Goal: Task Accomplishment & Management: Use online tool/utility

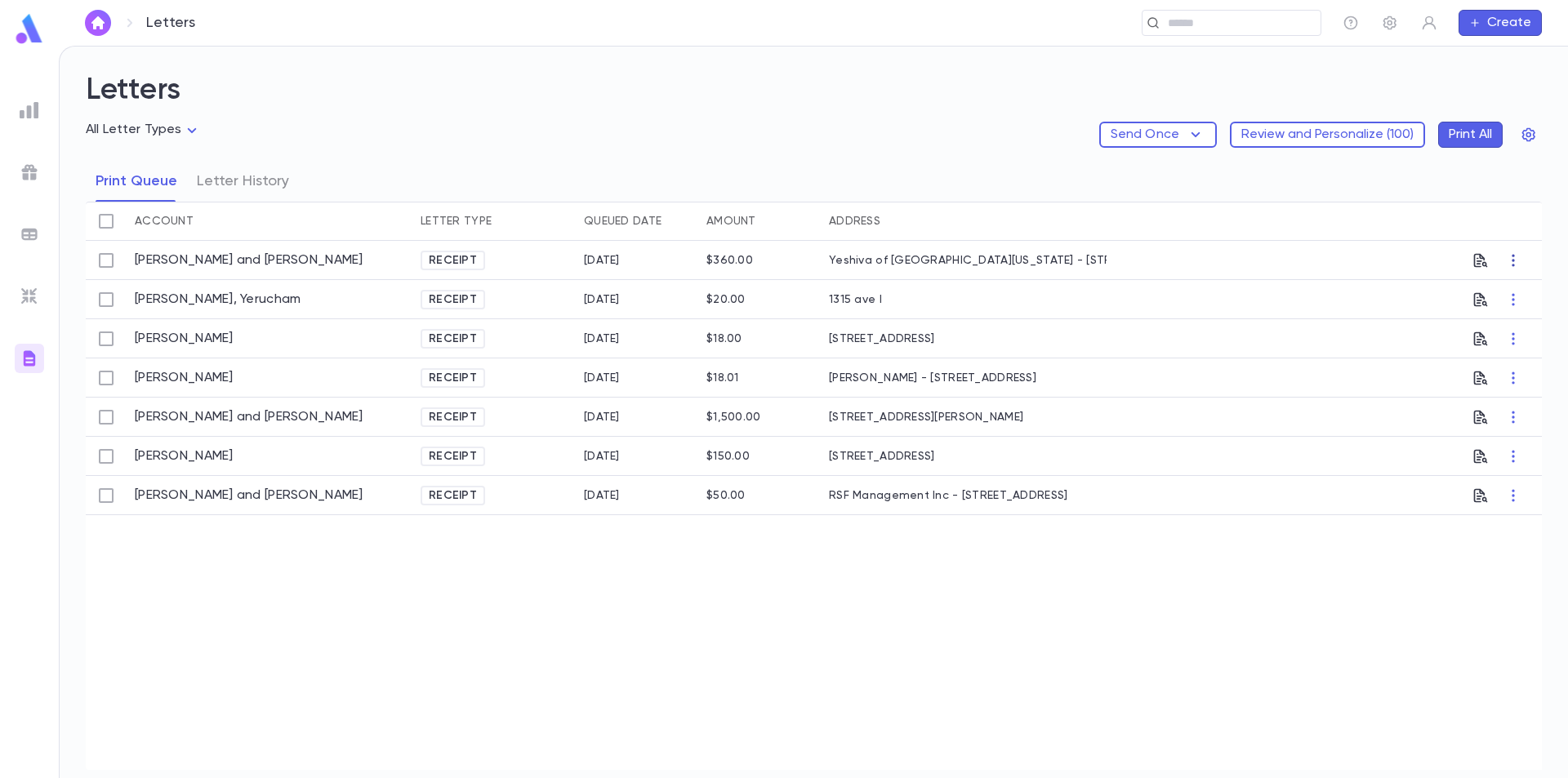
click at [1509, 260] on icon "button" at bounding box center [1513, 260] width 17 height 17
click at [847, 257] on div at bounding box center [784, 389] width 1568 height 778
click at [1525, 134] on icon "button" at bounding box center [1529, 135] width 17 height 17
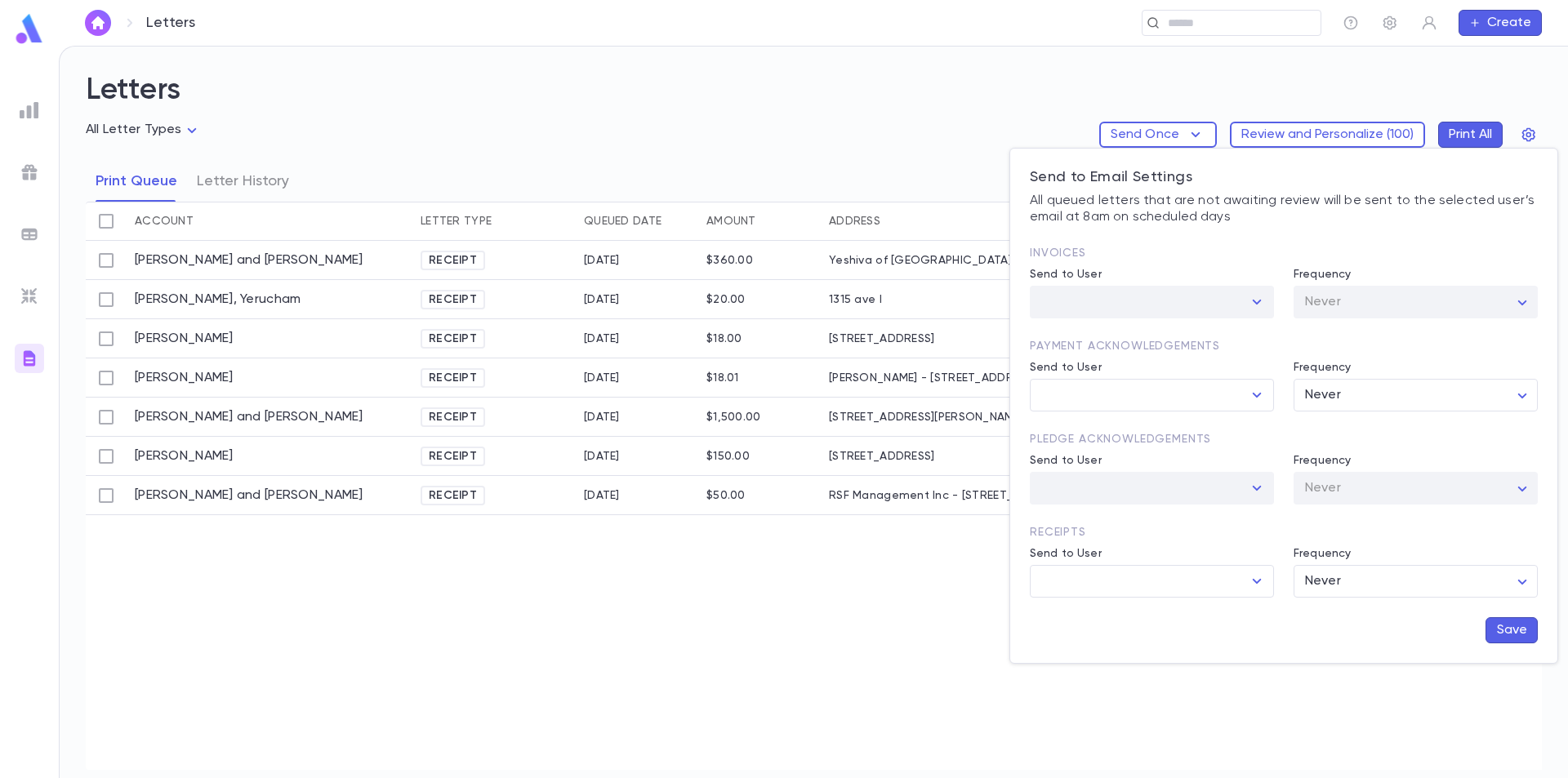
click at [1265, 305] on div at bounding box center [1256, 302] width 22 height 23
click at [1262, 305] on div at bounding box center [1256, 302] width 22 height 23
click at [1269, 299] on div "​" at bounding box center [1151, 302] width 245 height 32
click at [1260, 299] on div at bounding box center [1256, 302] width 22 height 23
click at [1256, 398] on icon "Open" at bounding box center [1257, 395] width 20 height 20
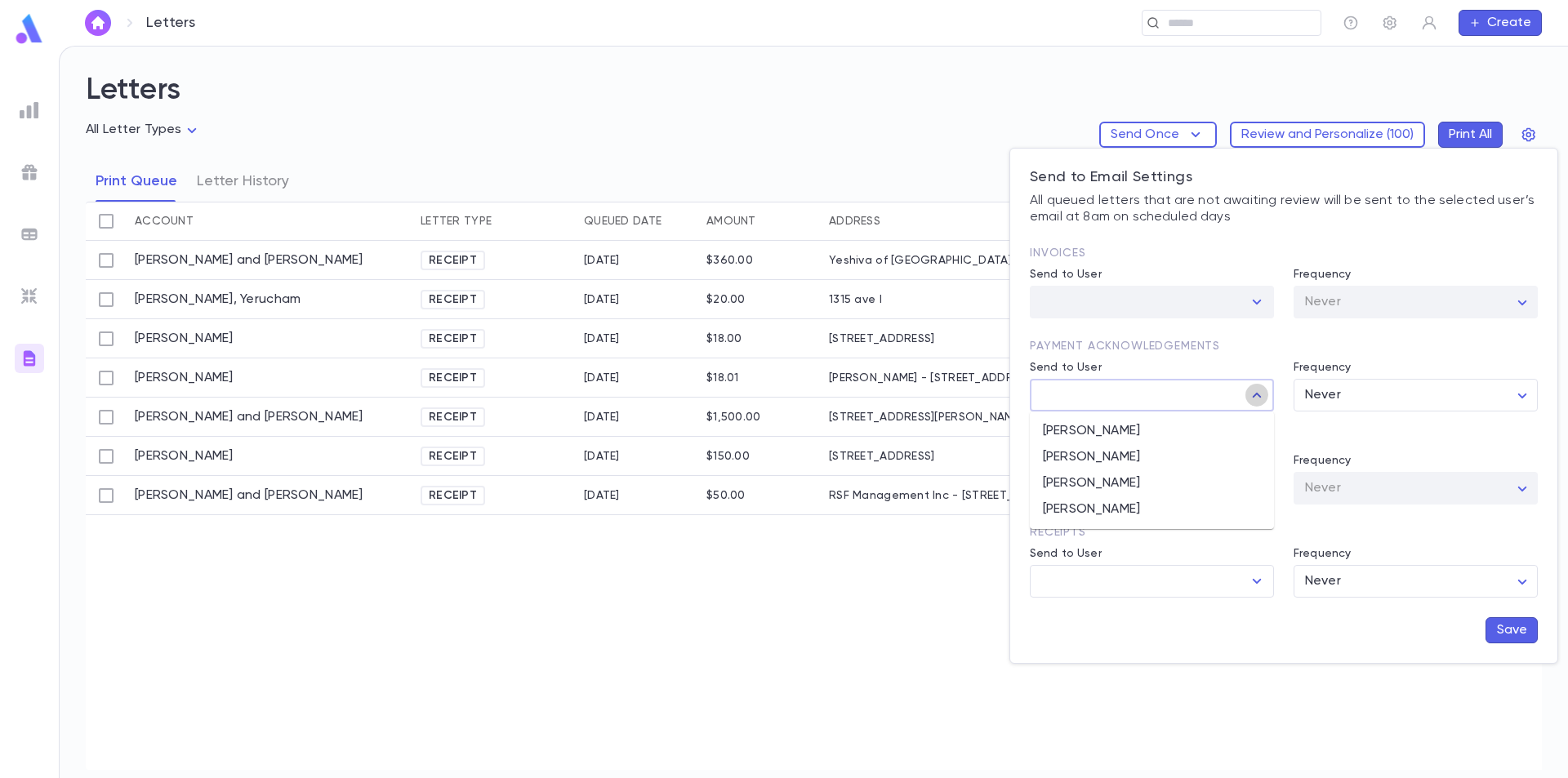
click at [1258, 398] on icon "Close" at bounding box center [1257, 395] width 20 height 20
click at [1252, 355] on div "Payment Acknowledgements Send to User ​ Frequency Never ***** ​" at bounding box center [1283, 374] width 508 height 74
click at [985, 89] on div at bounding box center [784, 389] width 1568 height 778
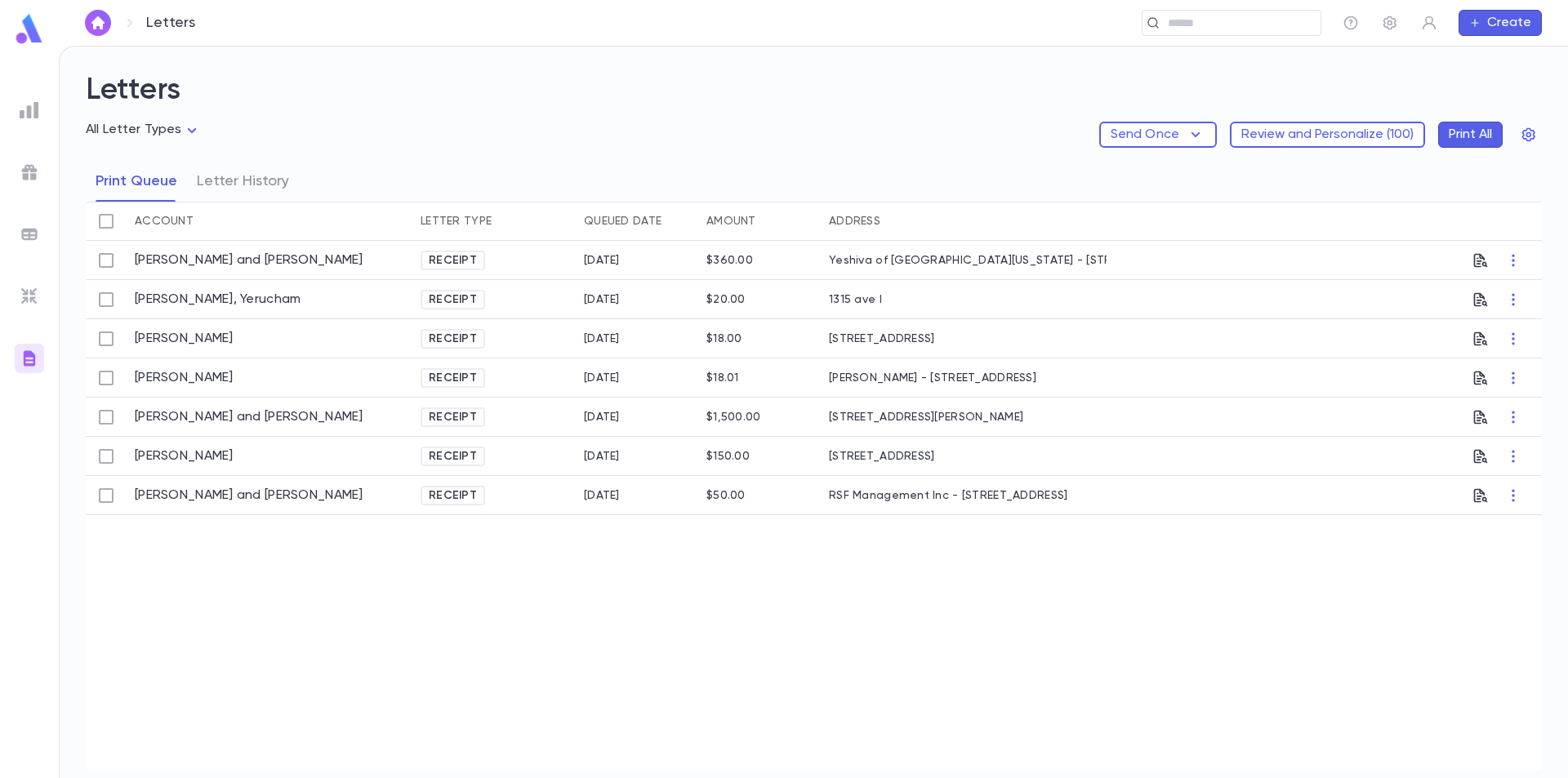
click at [1460, 133] on button "Print All" at bounding box center [1471, 135] width 65 height 27
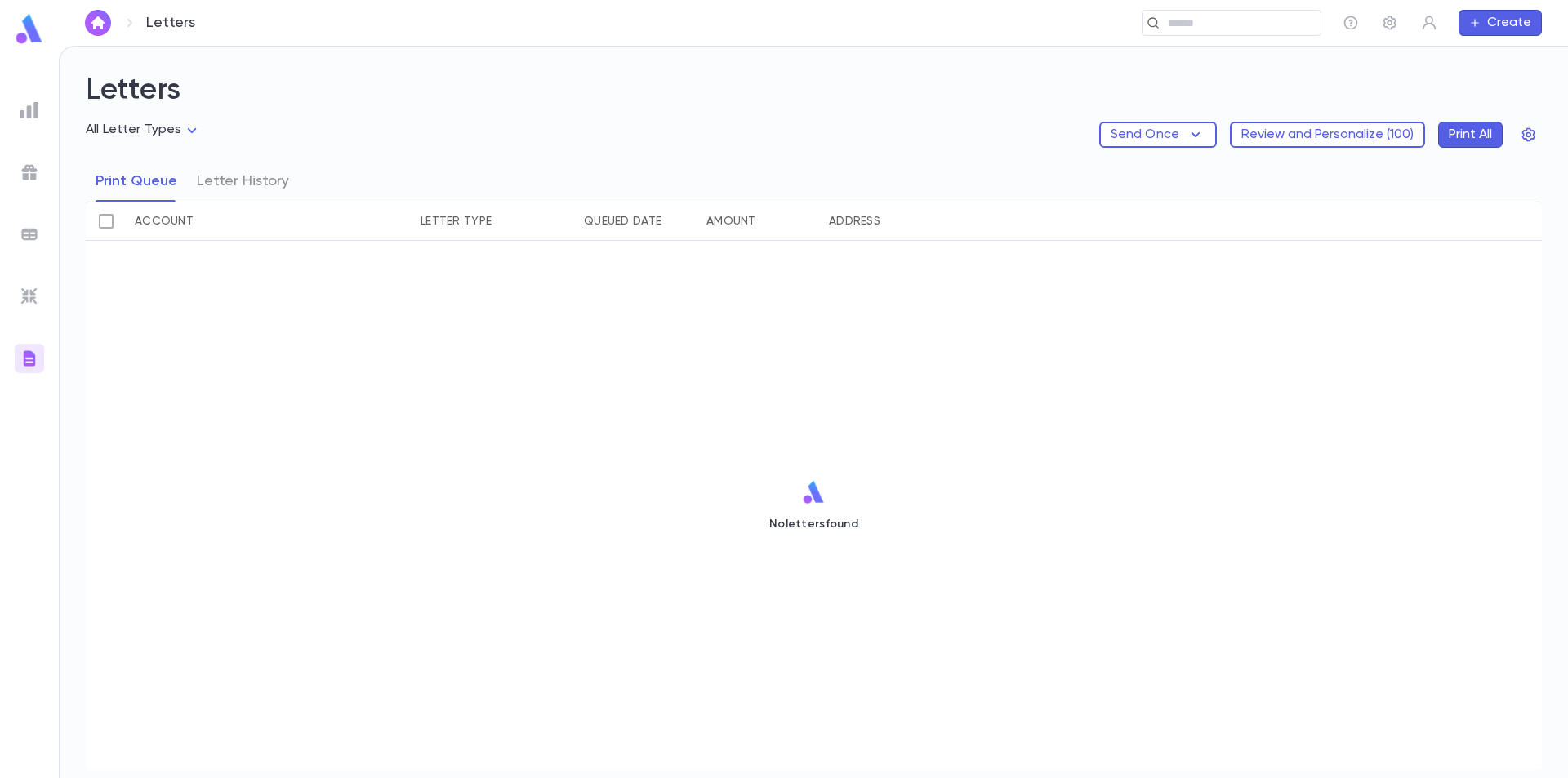
click at [922, 119] on h2 "Letters" at bounding box center [813, 97] width 1456 height 49
click at [249, 191] on button "Letter History" at bounding box center [243, 182] width 92 height 41
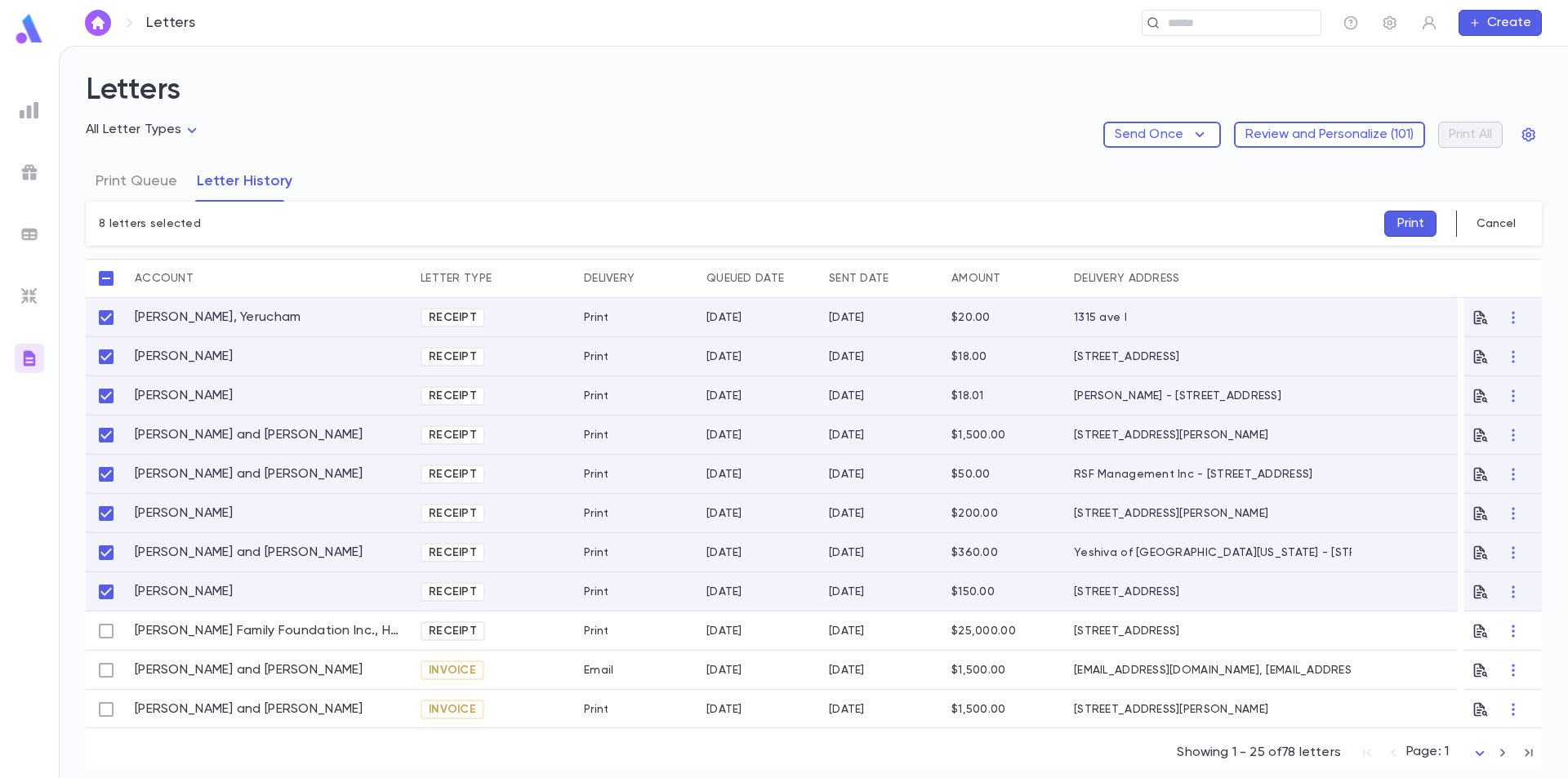
click at [1401, 229] on button "Print" at bounding box center [1410, 223] width 52 height 27
